Goal: Task Accomplishment & Management: Use online tool/utility

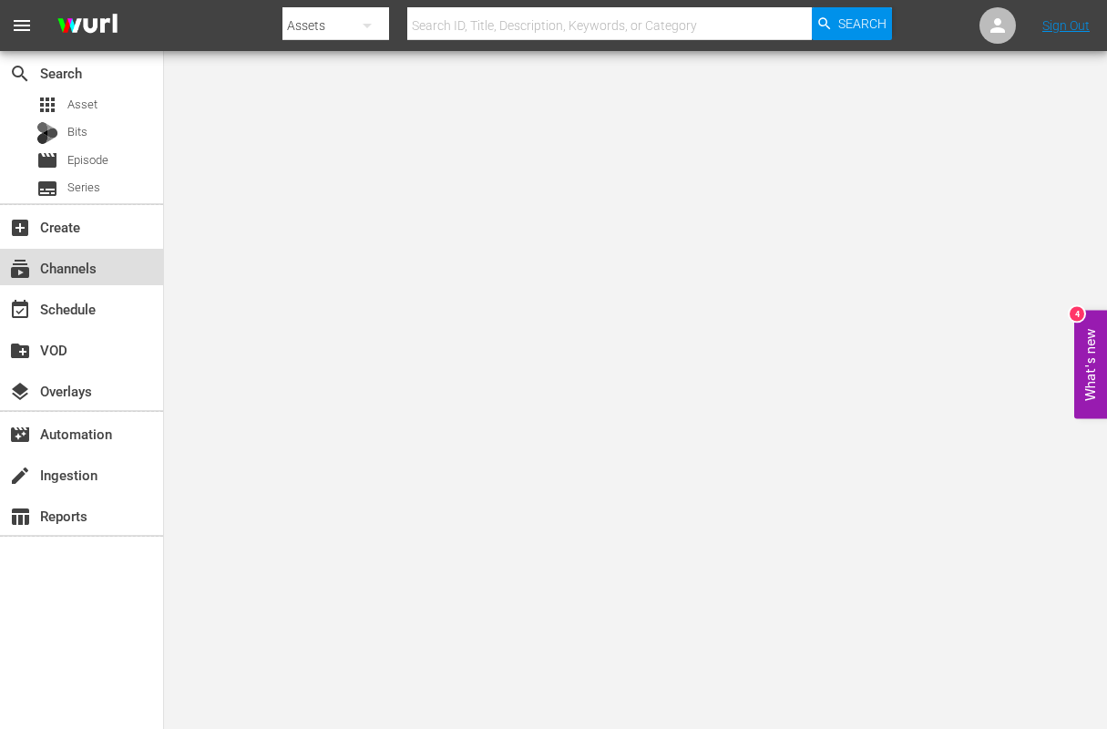
click at [50, 268] on div "subscriptions Channels" at bounding box center [51, 265] width 102 height 16
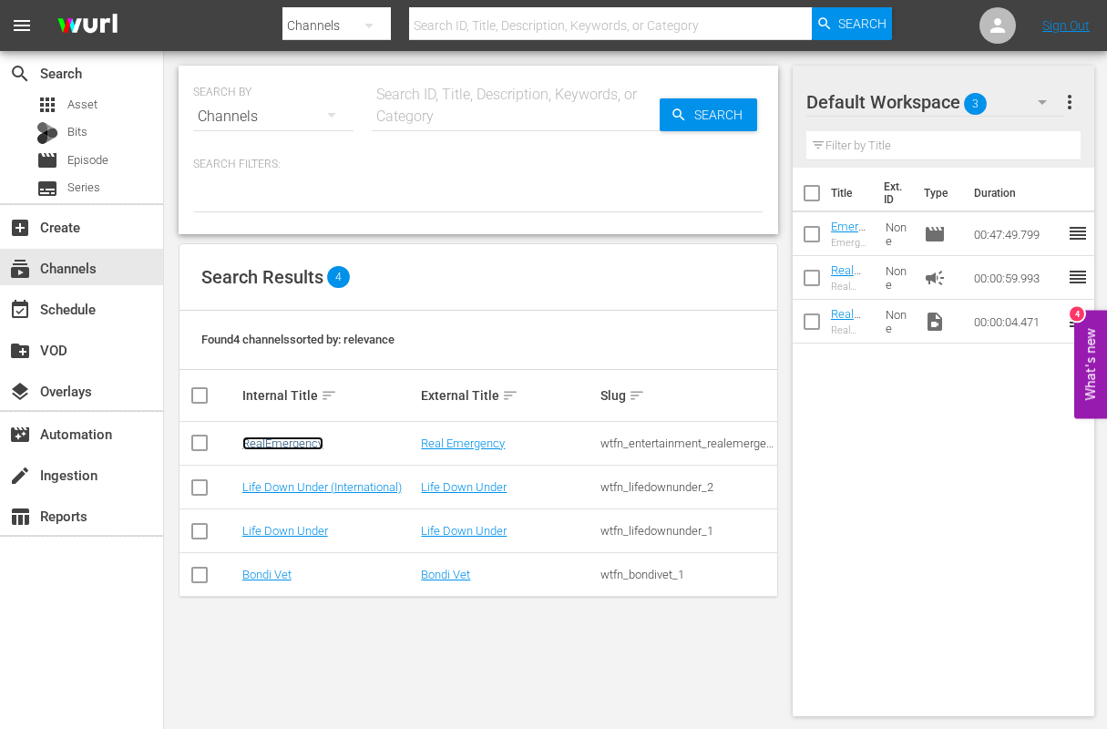
click at [282, 437] on link "RealEmergency" at bounding box center [282, 443] width 81 height 14
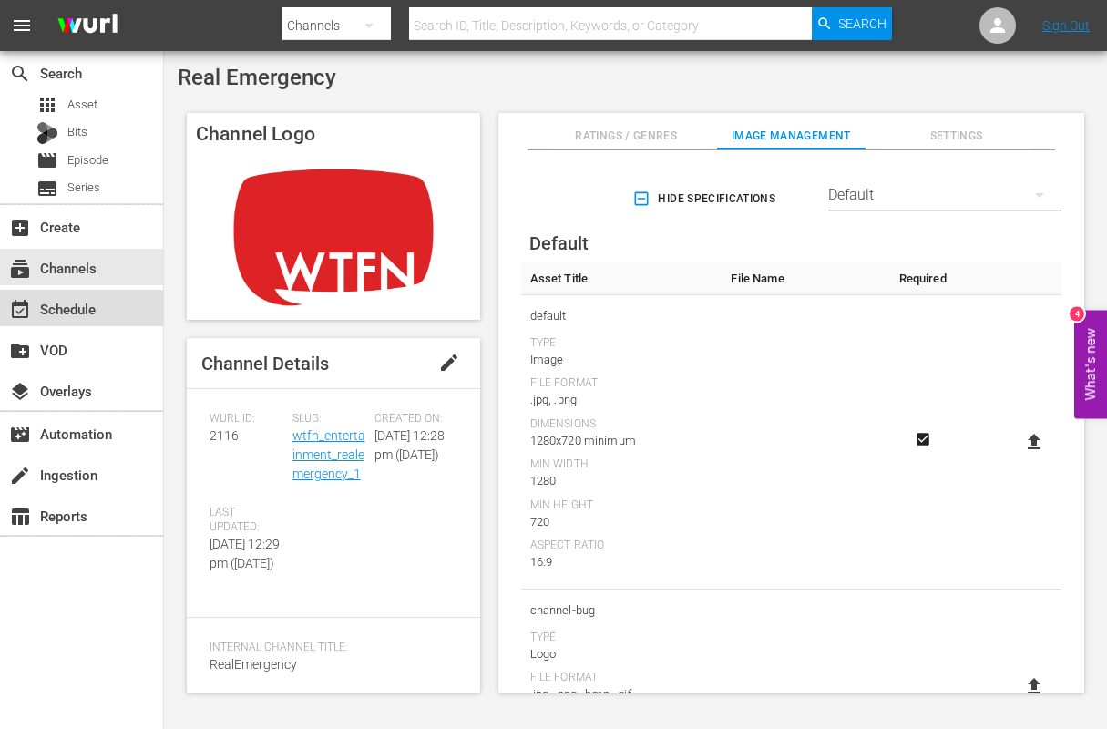
click at [52, 307] on div "event_available Schedule" at bounding box center [51, 306] width 102 height 16
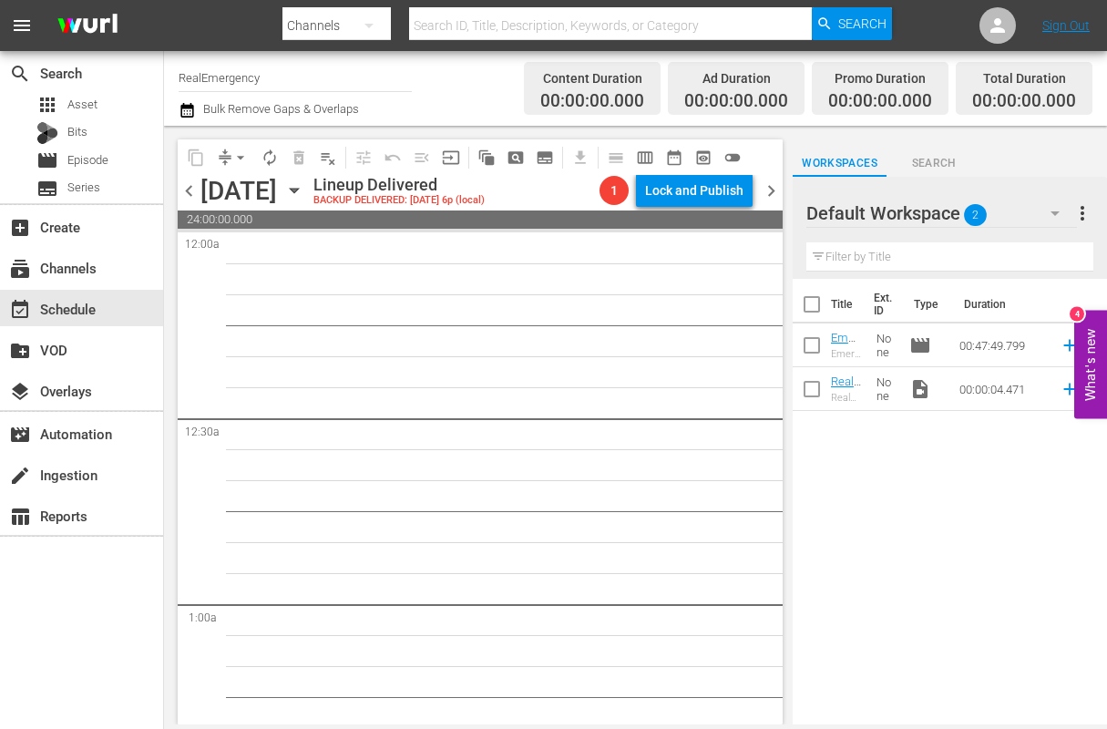
click at [770, 194] on span "chevron_right" at bounding box center [771, 190] width 23 height 23
click at [191, 193] on span "chevron_left" at bounding box center [189, 190] width 23 height 23
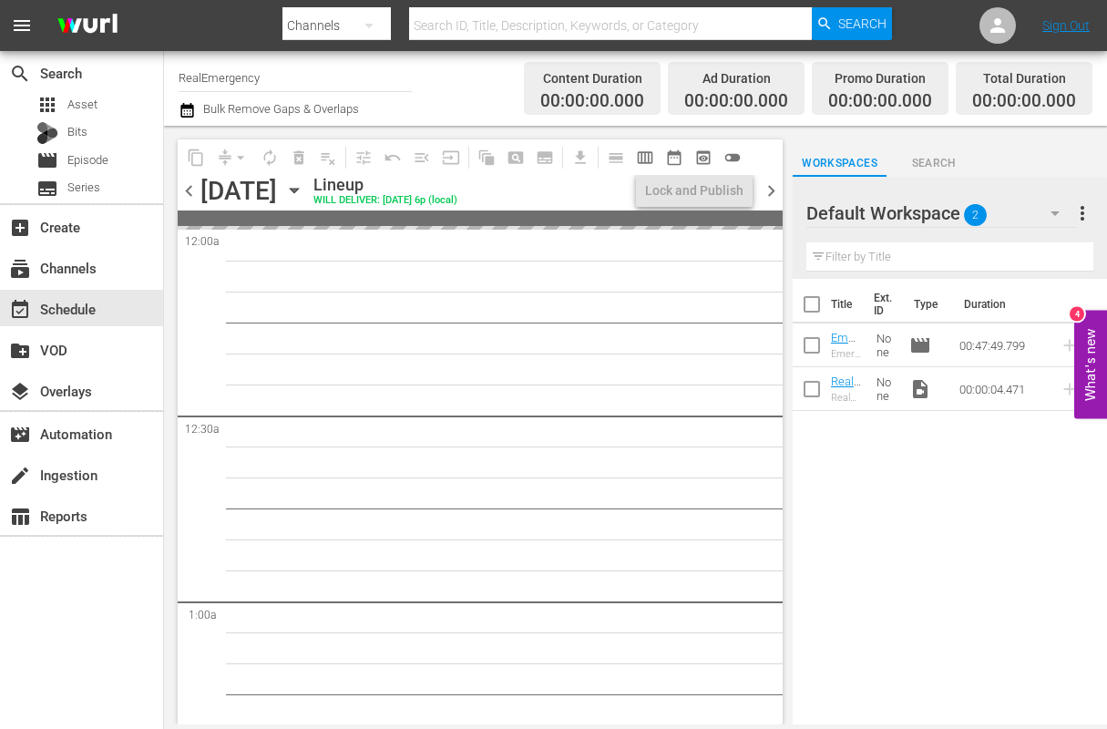
click at [191, 193] on span "chevron_left" at bounding box center [189, 190] width 23 height 23
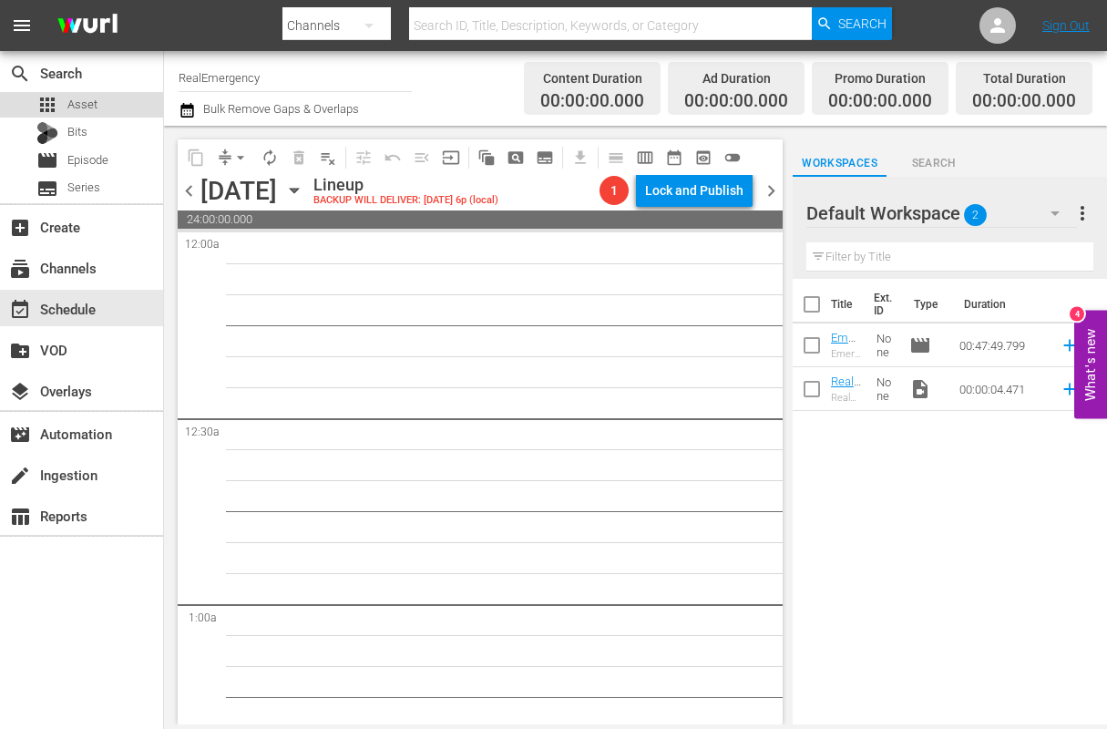
click at [85, 106] on span "Asset" at bounding box center [82, 105] width 30 height 18
